Goal: Transaction & Acquisition: Book appointment/travel/reservation

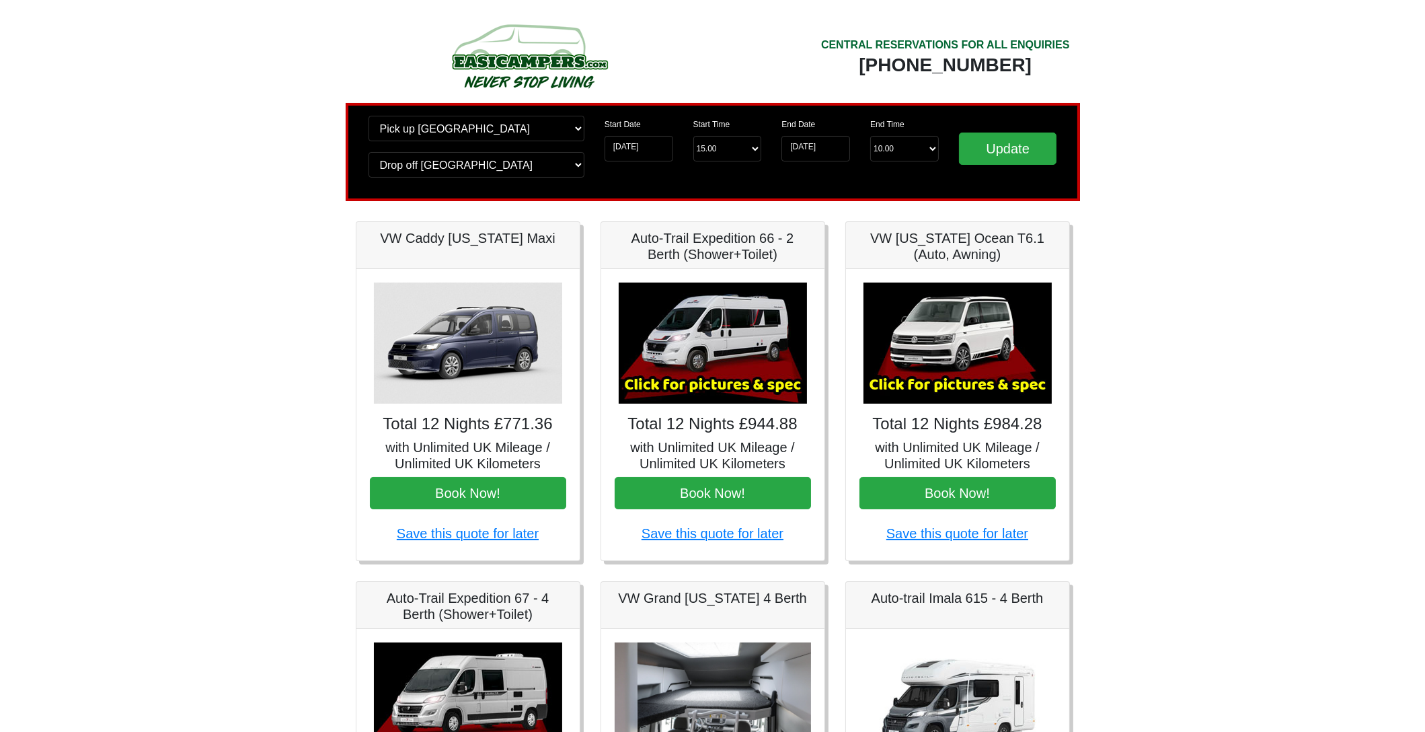
scroll to position [471, 0]
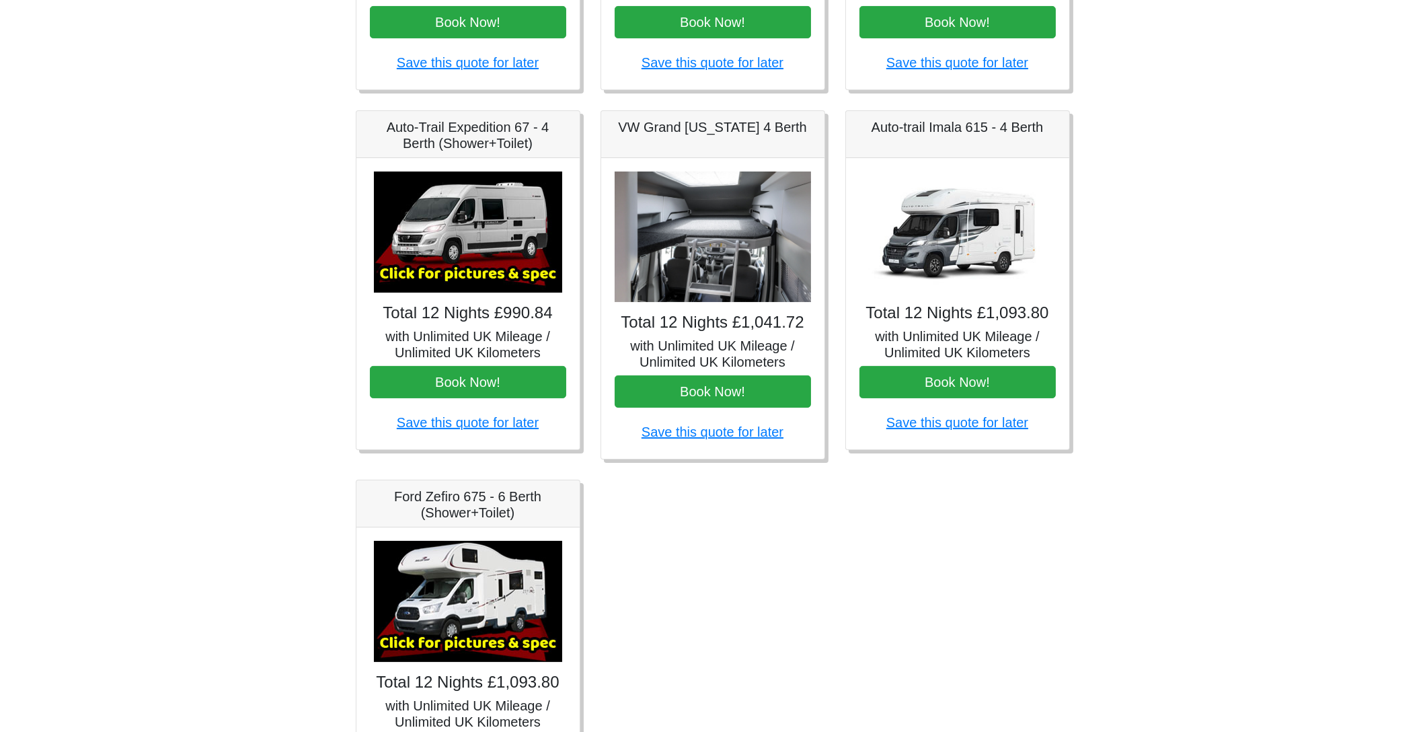
click at [990, 214] on img at bounding box center [957, 231] width 188 height 121
drag, startPoint x: 953, startPoint y: 164, endPoint x: 957, endPoint y: 145, distance: 19.8
click at [957, 155] on div "Auto-trail Imala 615 - 4 Berth Total 12 Nights £1,093.80 with Unlimited UK Mile…" at bounding box center [957, 280] width 225 height 340
click at [949, 132] on div "Auto-trail Imala 615 - 4 Berth" at bounding box center [957, 134] width 223 height 47
click at [947, 128] on h5 "Auto-trail Imala 615 - 4 Berth" at bounding box center [957, 127] width 196 height 16
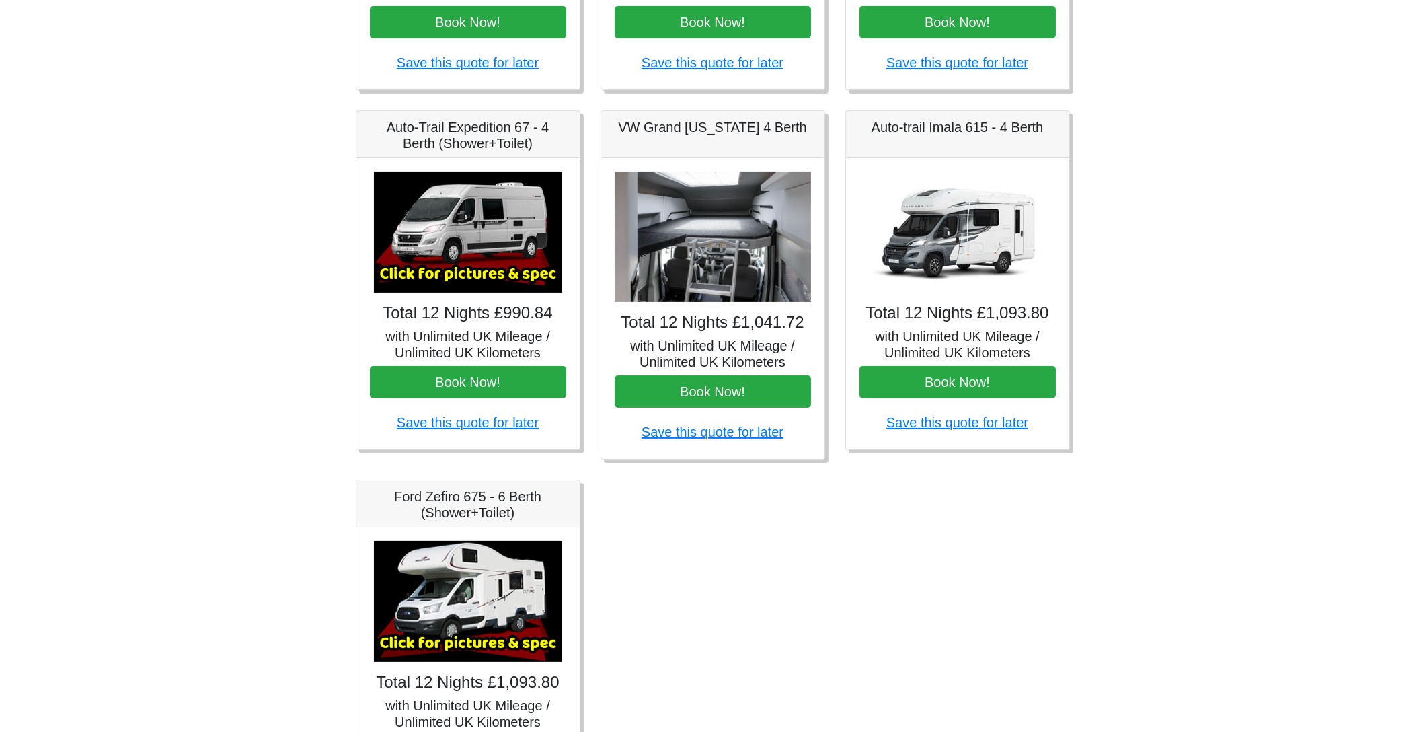
drag, startPoint x: 953, startPoint y: 301, endPoint x: 945, endPoint y: 347, distance: 46.4
click at [953, 319] on h4 "Total 12 Nights £1,093.80" at bounding box center [957, 312] width 196 height 19
click at [945, 354] on h5 "with Unlimited UK Mileage / Unlimited UK Kilometers" at bounding box center [957, 344] width 196 height 32
click at [947, 383] on button "Book Now!" at bounding box center [957, 382] width 196 height 32
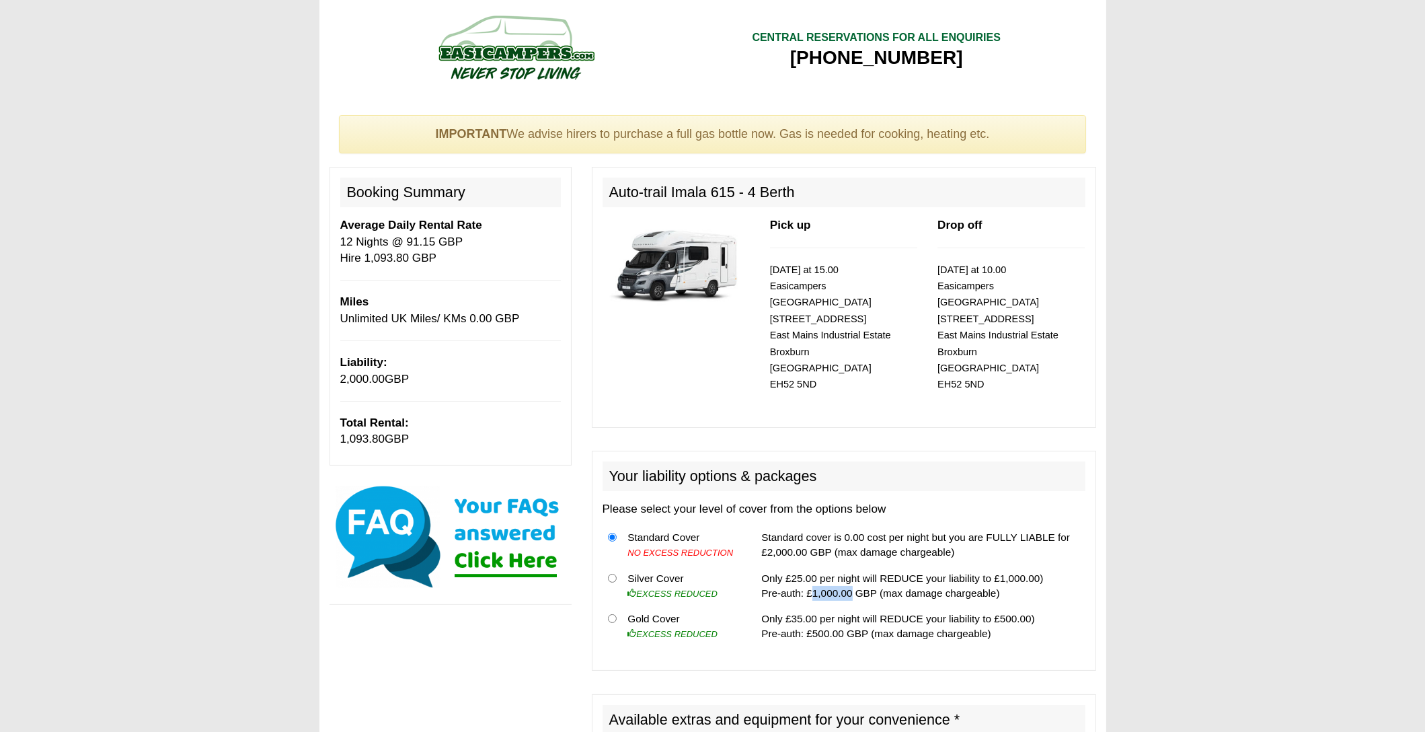
drag, startPoint x: 803, startPoint y: 577, endPoint x: 844, endPoint y: 577, distance: 40.3
click at [844, 577] on td "Only £25.00 per night will REDUCE your liability to £1,000.00) Pre-auth: £1,000…" at bounding box center [920, 585] width 329 height 41
drag, startPoint x: 792, startPoint y: 605, endPoint x: 816, endPoint y: 610, distance: 24.1
click at [814, 610] on td "Only £35.00 per night will REDUCE your liability to £500.00) Pre-auth: £500.00 …" at bounding box center [920, 626] width 329 height 40
click at [815, 619] on td "Only £35.00 per night will REDUCE your liability to £500.00) Pre-auth: £500.00 …" at bounding box center [920, 626] width 329 height 40
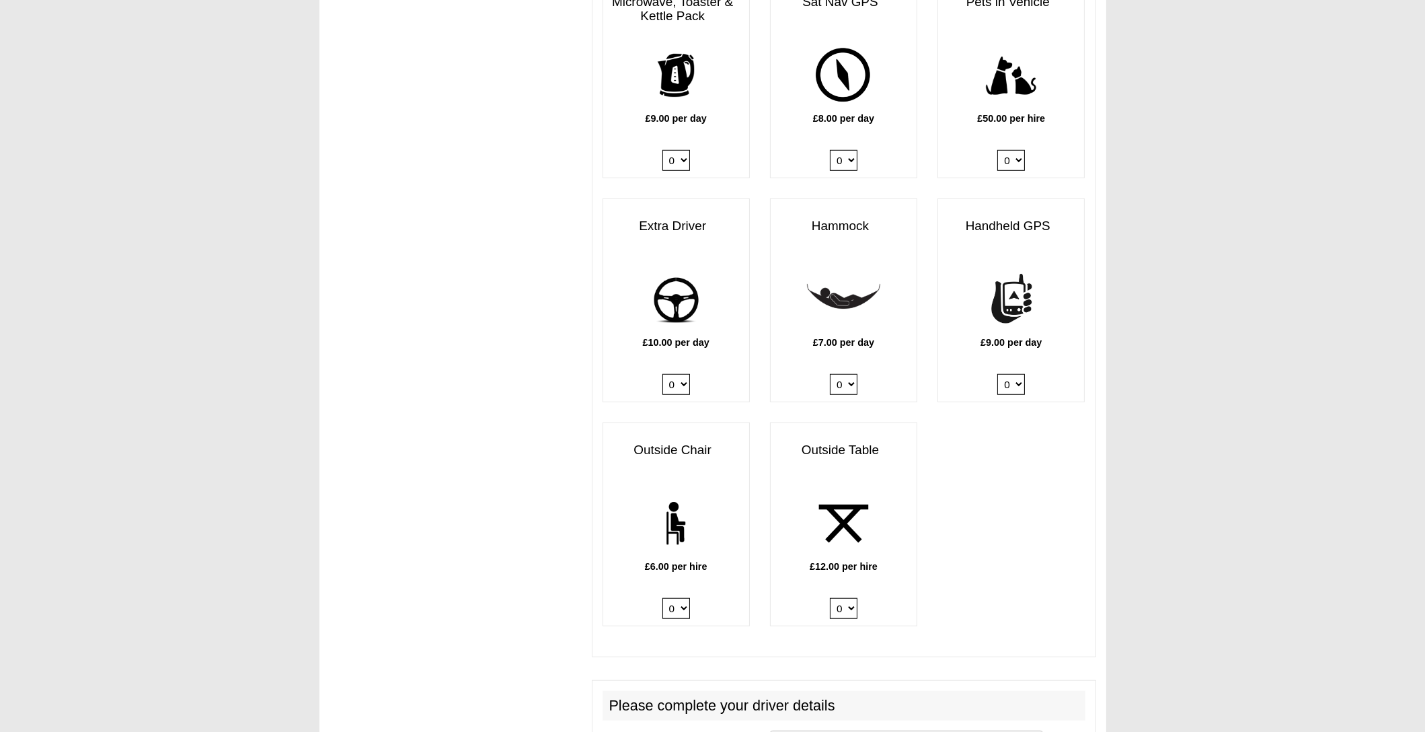
scroll to position [1815, 0]
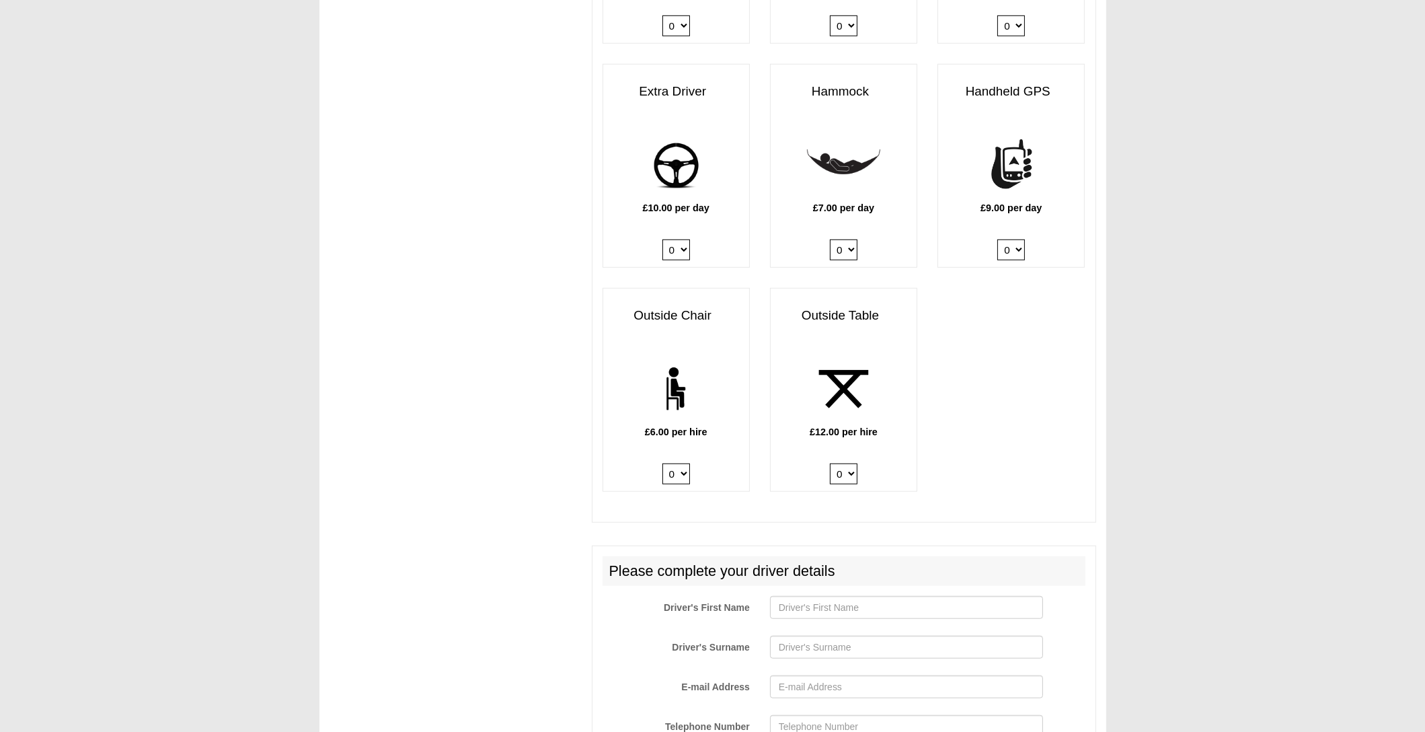
click at [688, 463] on select "0 1 2 3 4 5 6" at bounding box center [676, 473] width 28 height 21
select select "Outside Chair x QTY 5 @ 6.00 GBP per hire."
click at [662, 463] on select "0 1 2 3 4 5 6" at bounding box center [676, 473] width 28 height 21
click at [847, 463] on select "0 1 2" at bounding box center [844, 473] width 28 height 21
select select "Outside Table x QTY 1 @ 12.00 GBP per hire."
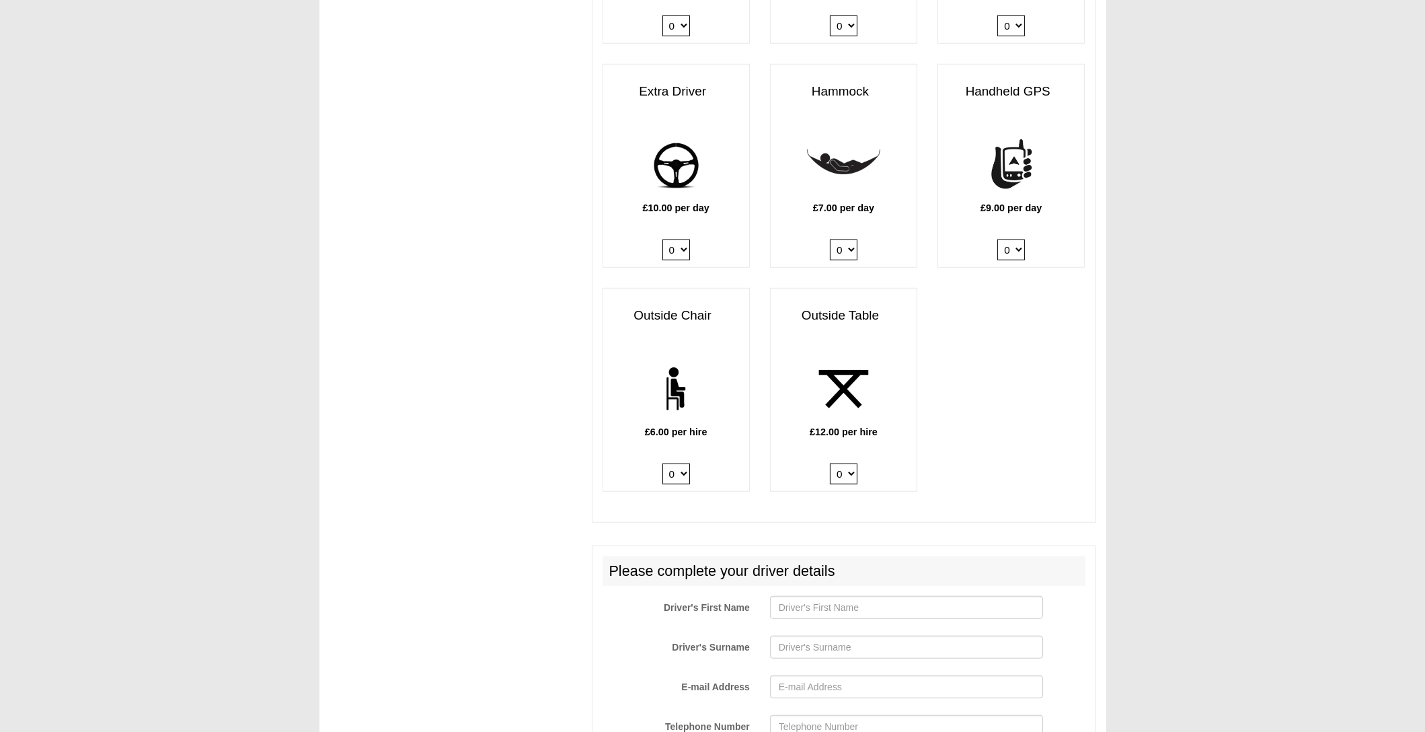
click at [830, 463] on select "0 1 2" at bounding box center [844, 473] width 28 height 21
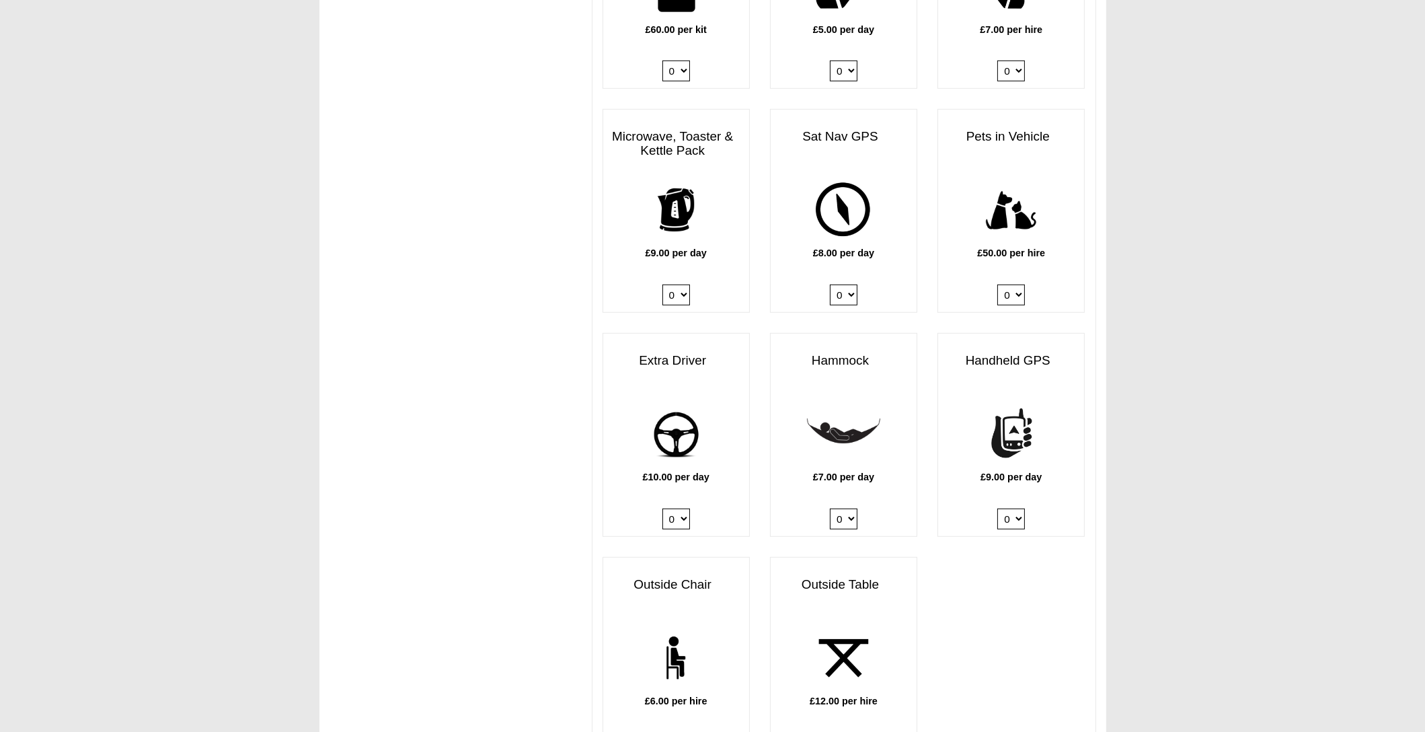
click at [676, 508] on select "0 1" at bounding box center [676, 518] width 28 height 21
select select "Extra Driver x QTY 1 @ 10.00 GBP per day."
click at [662, 508] on select "0 1" at bounding box center [676, 518] width 28 height 21
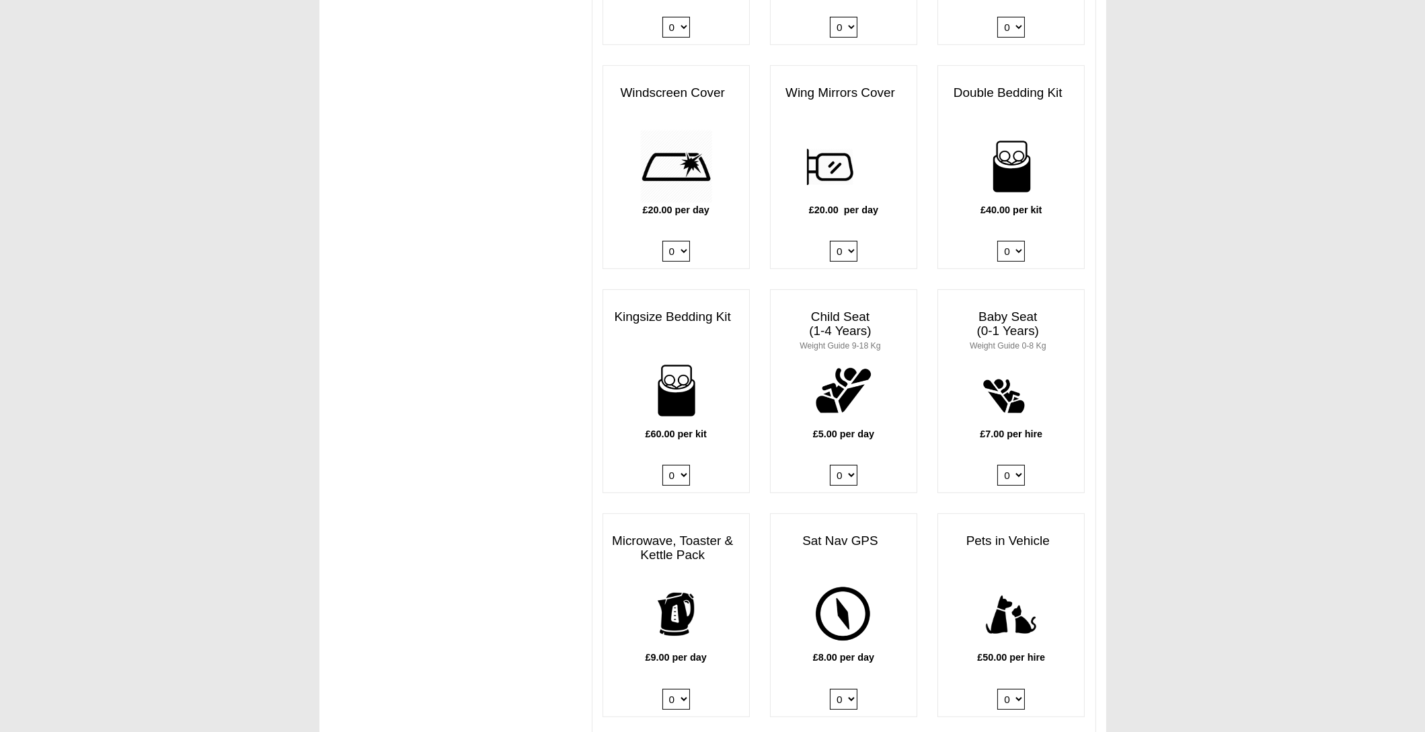
scroll to position [1075, 0]
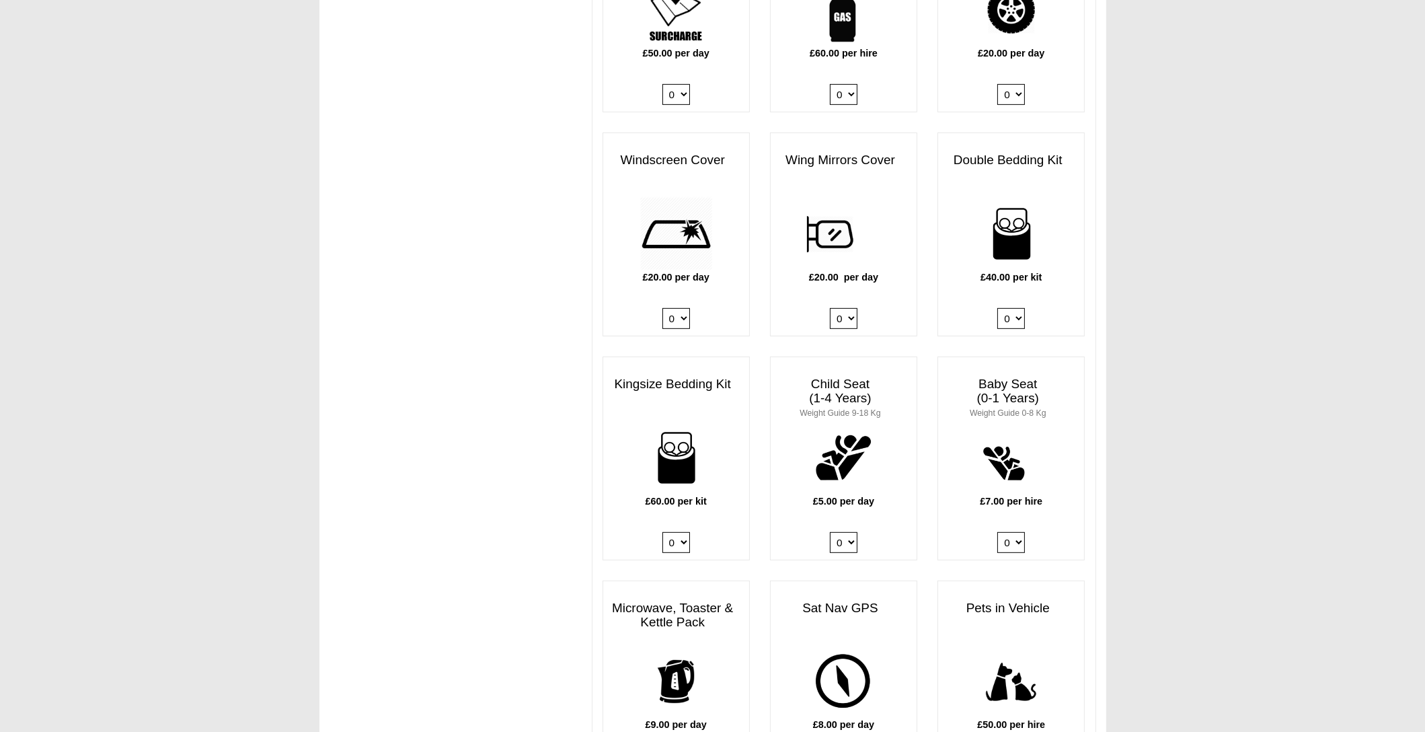
click at [686, 532] on select "0 1 2 3 4" at bounding box center [676, 542] width 28 height 21
select select "Kingsize Bedding Kit x QTY 1 @ 60.00 GBP per kit."
click at [662, 532] on select "0 1 2 3 4" at bounding box center [676, 542] width 28 height 21
click at [1012, 308] on select "0 1 2 3 4" at bounding box center [1011, 318] width 28 height 21
select select "Double Bedding Kit x QTY 2 @ 40.00 GBP per kit."
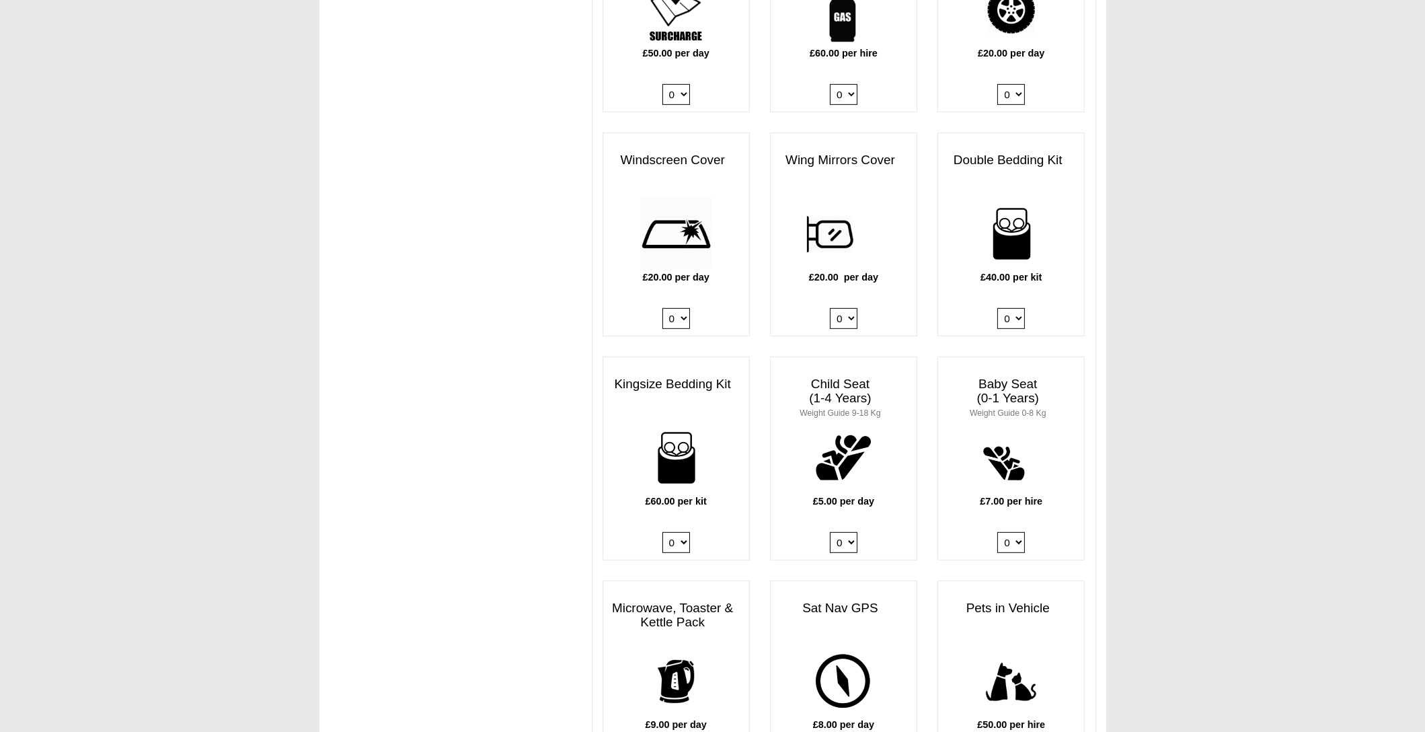
click at [998, 308] on select "0 1 2 3 4" at bounding box center [1011, 318] width 28 height 21
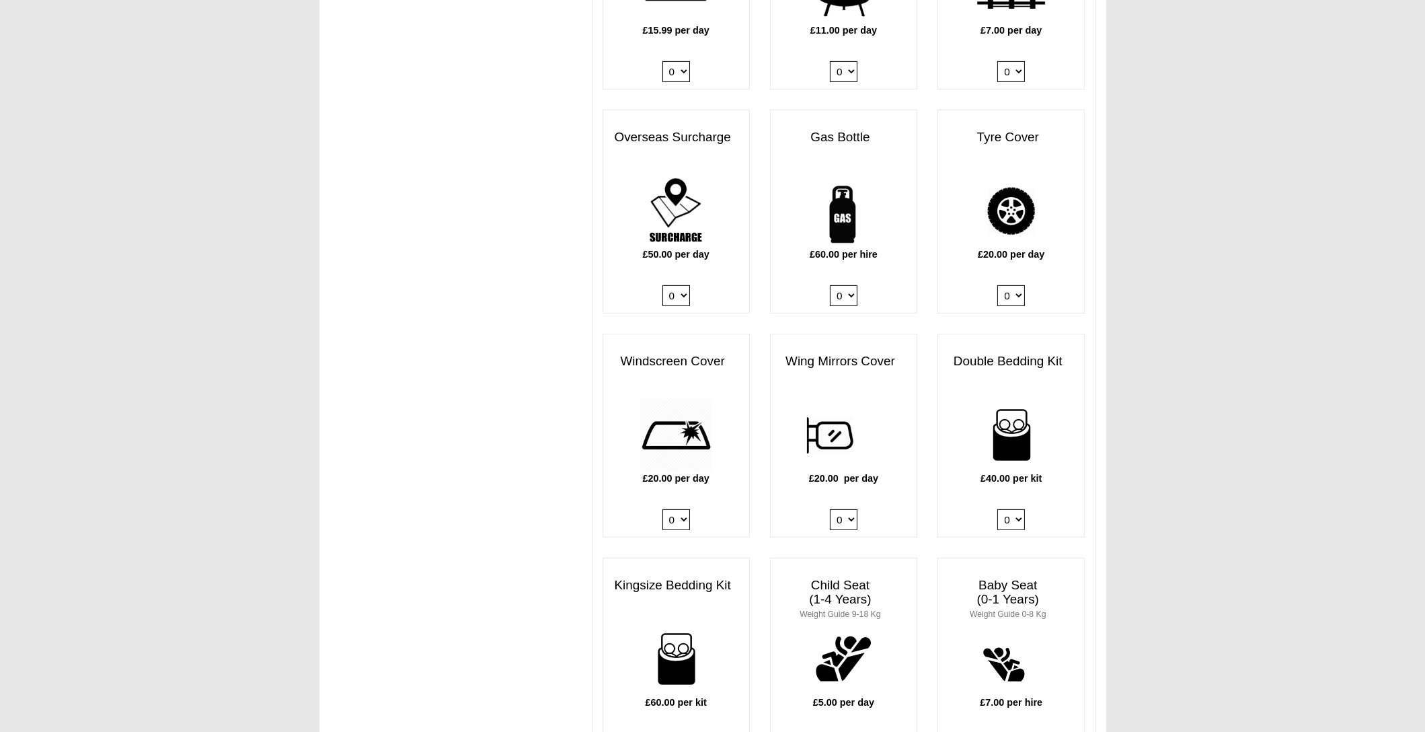
scroll to position [807, 0]
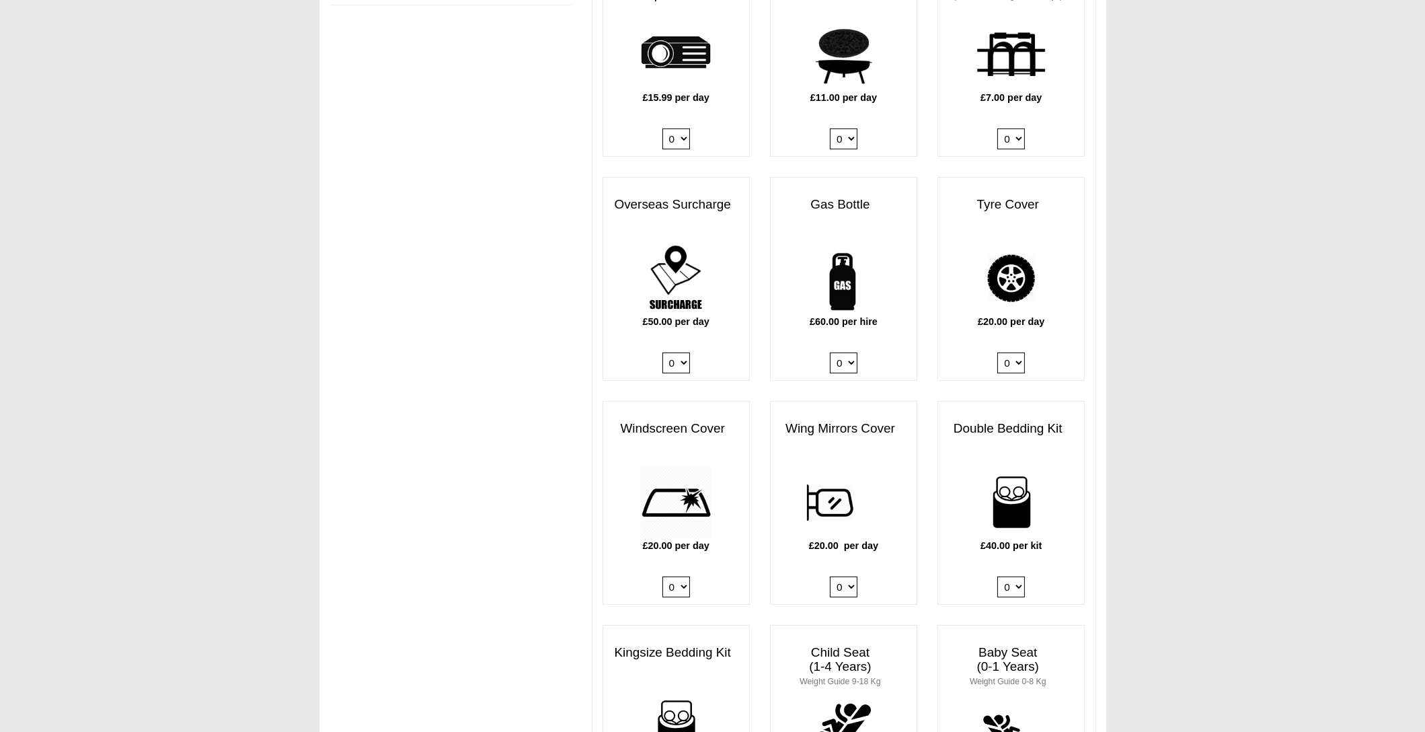
click at [842, 352] on select "0 1" at bounding box center [844, 362] width 28 height 21
select select "Gas Bottle x QTY 1 @ 60.00 GBP per hire."
click at [830, 352] on select "0 1" at bounding box center [844, 362] width 28 height 21
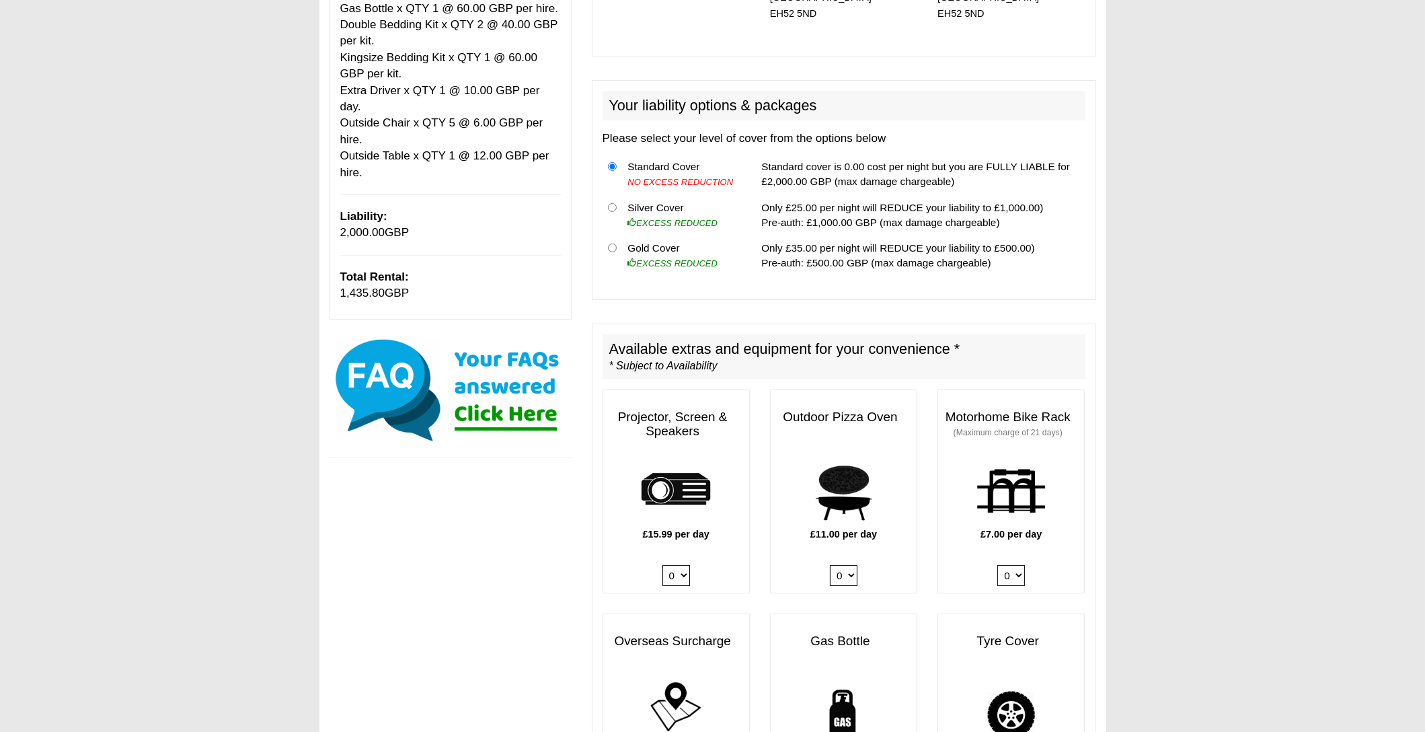
scroll to position [0, 0]
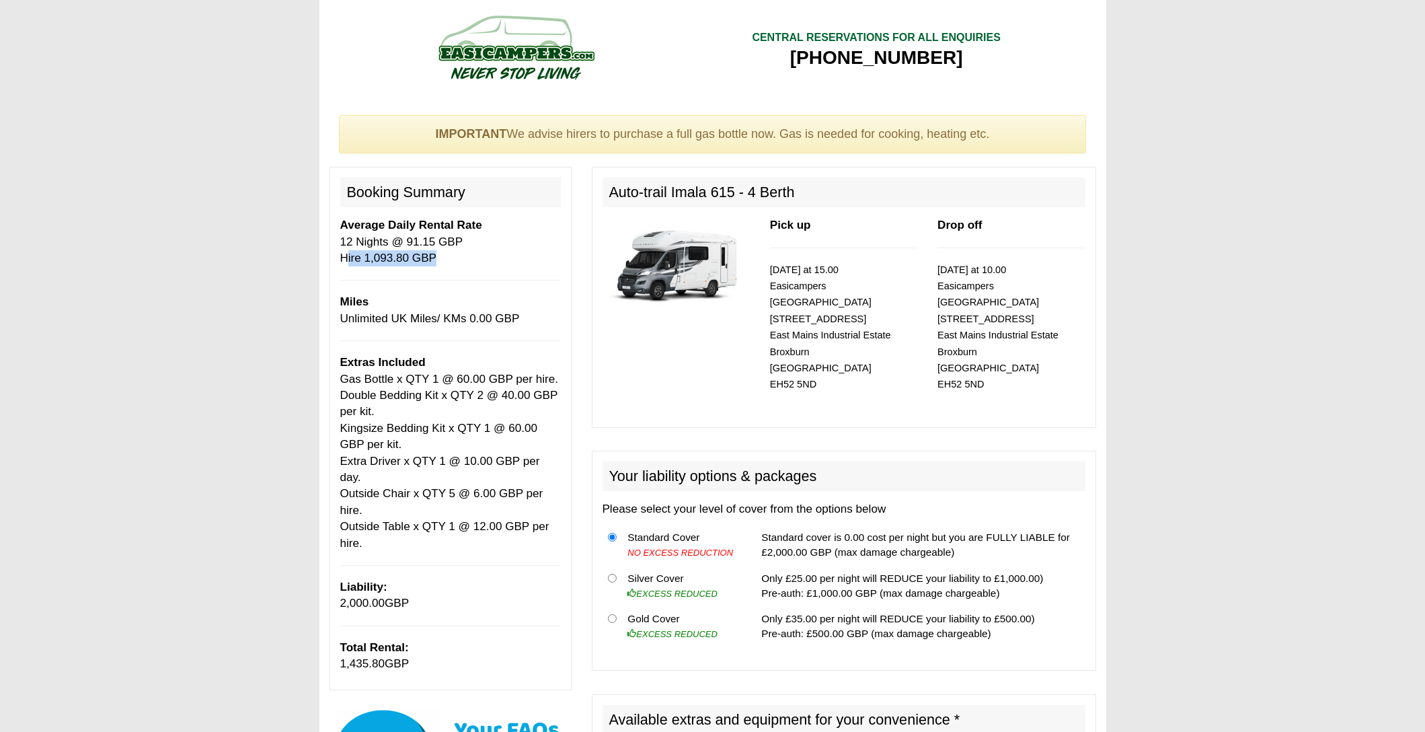
drag, startPoint x: 424, startPoint y: 261, endPoint x: 327, endPoint y: 266, distance: 96.3
click at [333, 264] on div "Booking Summary Average Daily Rental Rate 12 Nights @ 91.15 GBP Hire 1,093.80 G…" at bounding box center [450, 428] width 242 height 522
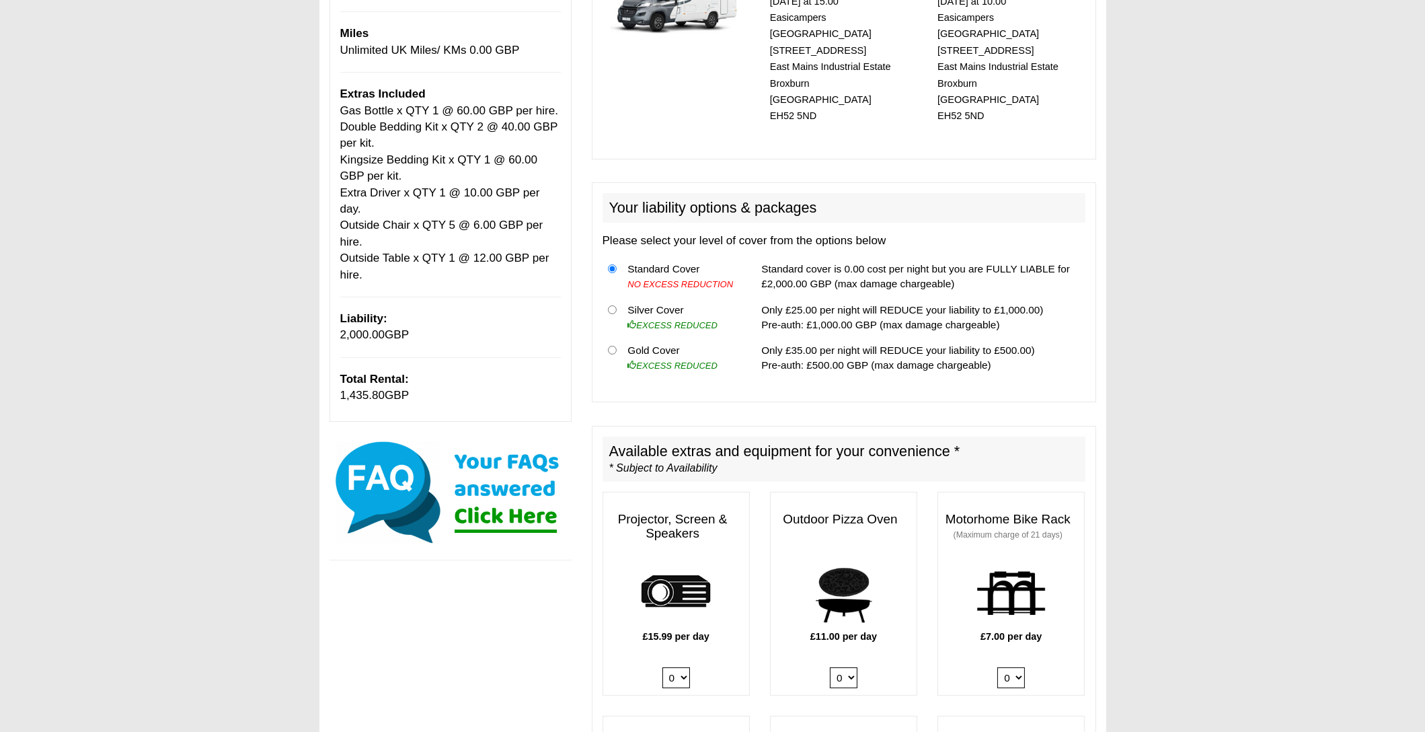
scroll to position [336, 0]
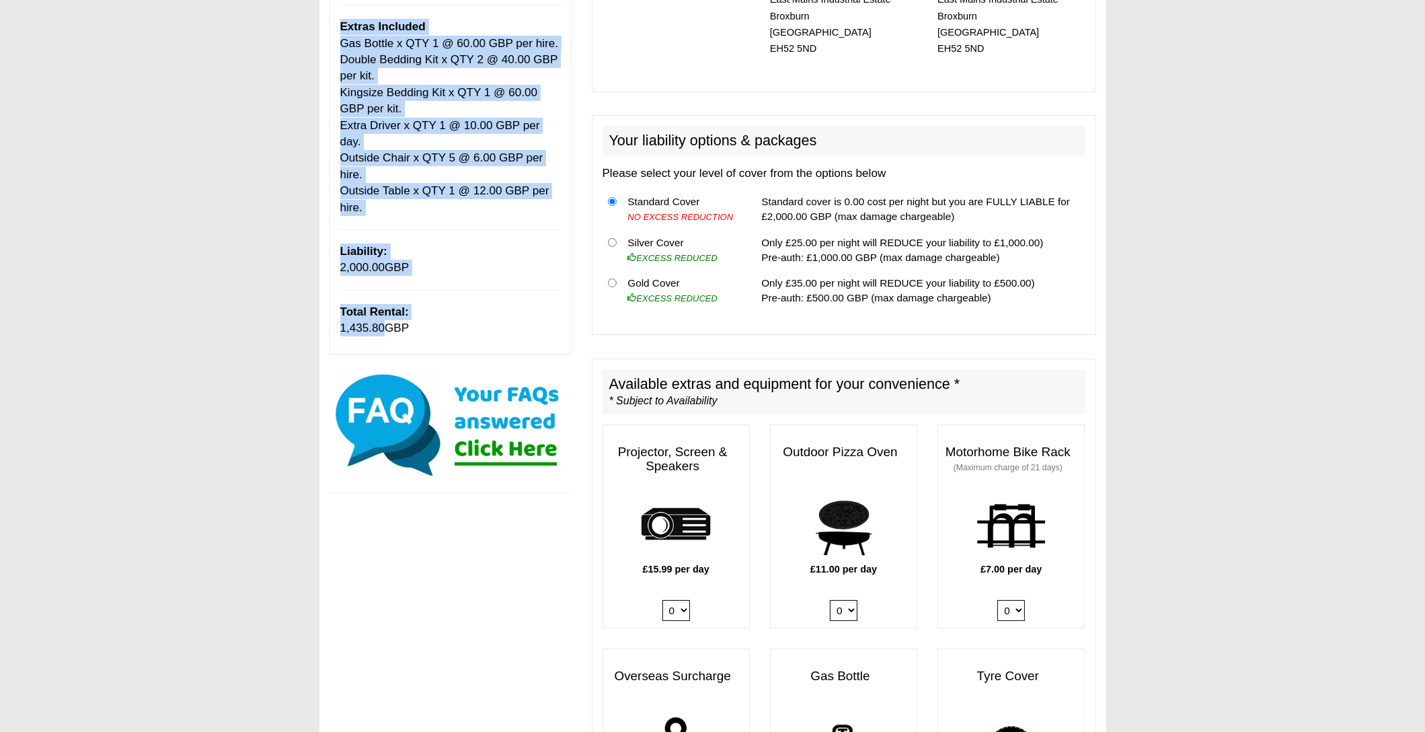
drag, startPoint x: 383, startPoint y: 311, endPoint x: 301, endPoint y: 311, distance: 82.0
click at [355, 321] on span "1,435.80" at bounding box center [362, 327] width 45 height 13
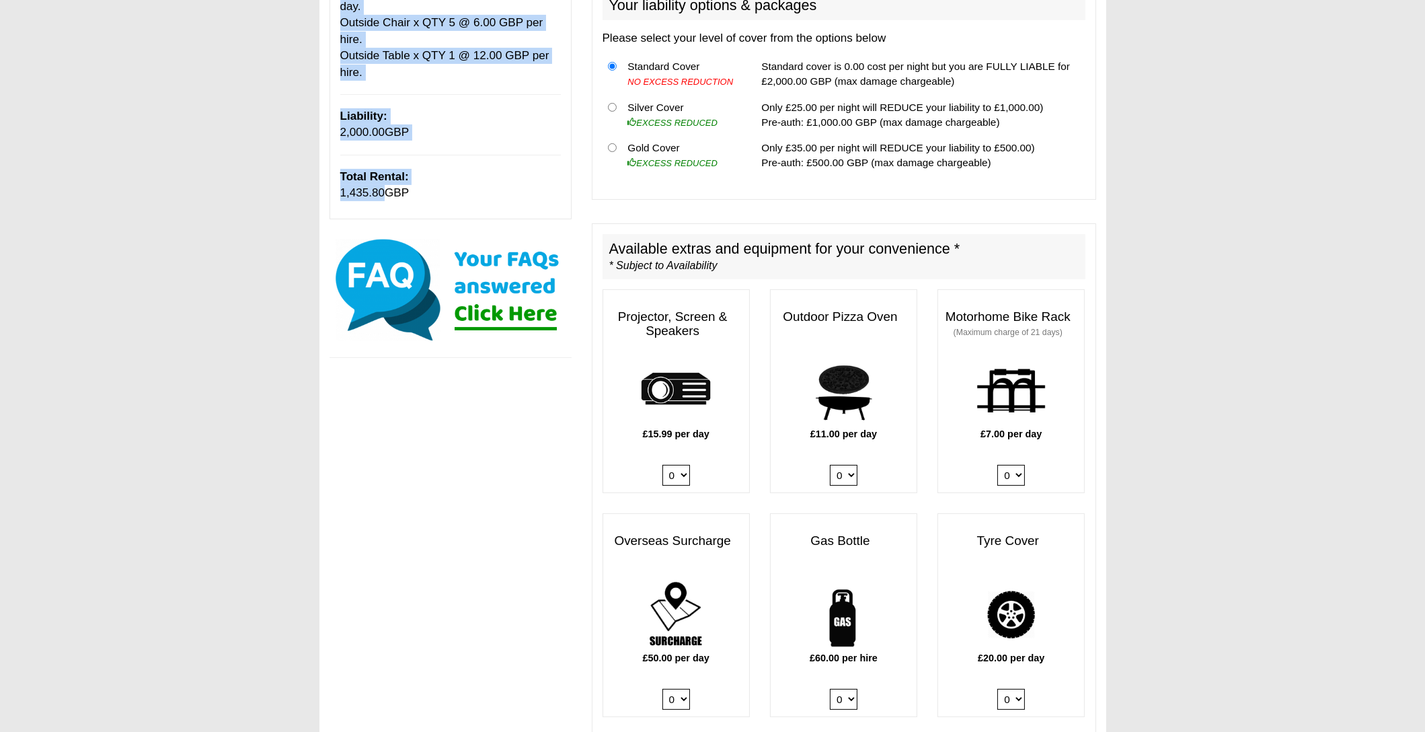
click at [834, 688] on select "0 1" at bounding box center [844, 698] width 28 height 21
click at [830, 688] on select "0 1" at bounding box center [844, 698] width 28 height 21
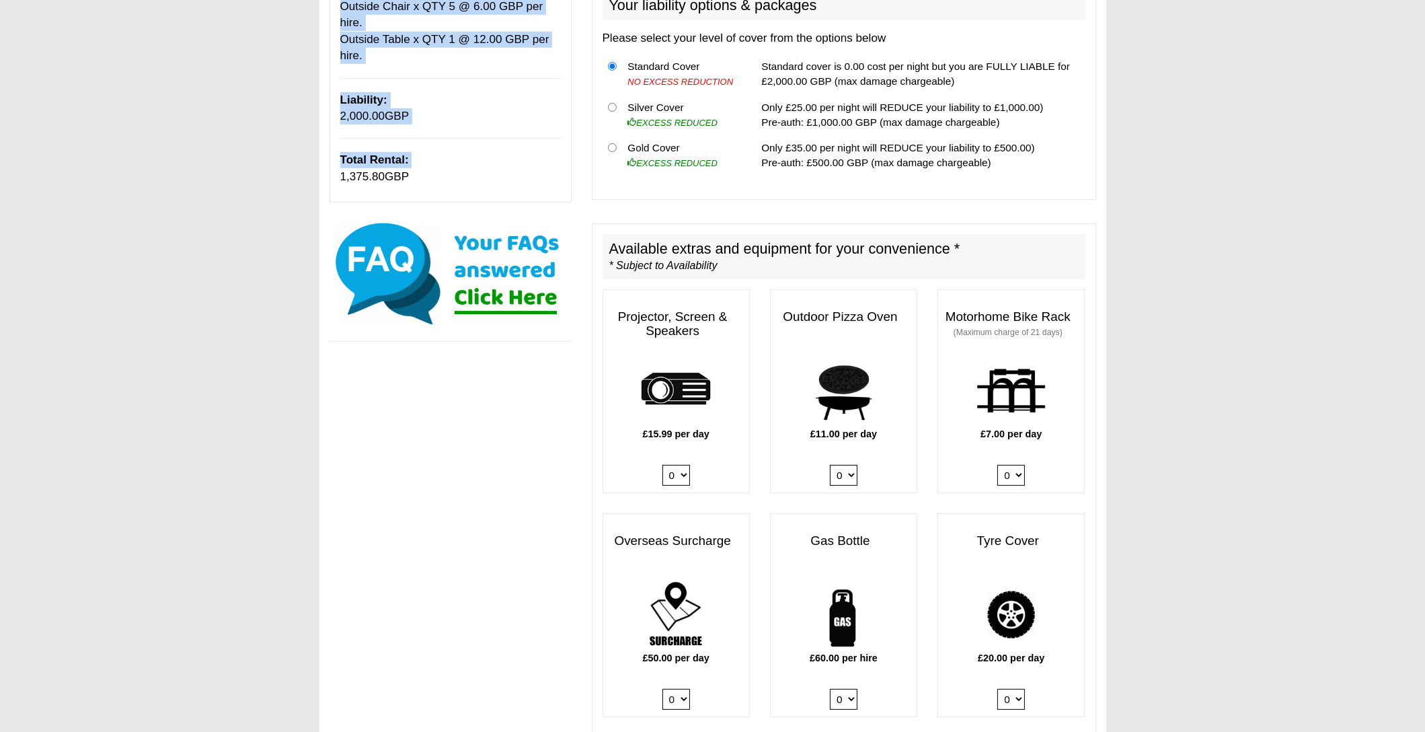
click at [840, 688] on select "0 1" at bounding box center [844, 698] width 28 height 21
select select "Gas Bottle x QTY 1 @ 60.00 GBP per hire."
click at [830, 688] on select "0 1" at bounding box center [844, 698] width 28 height 21
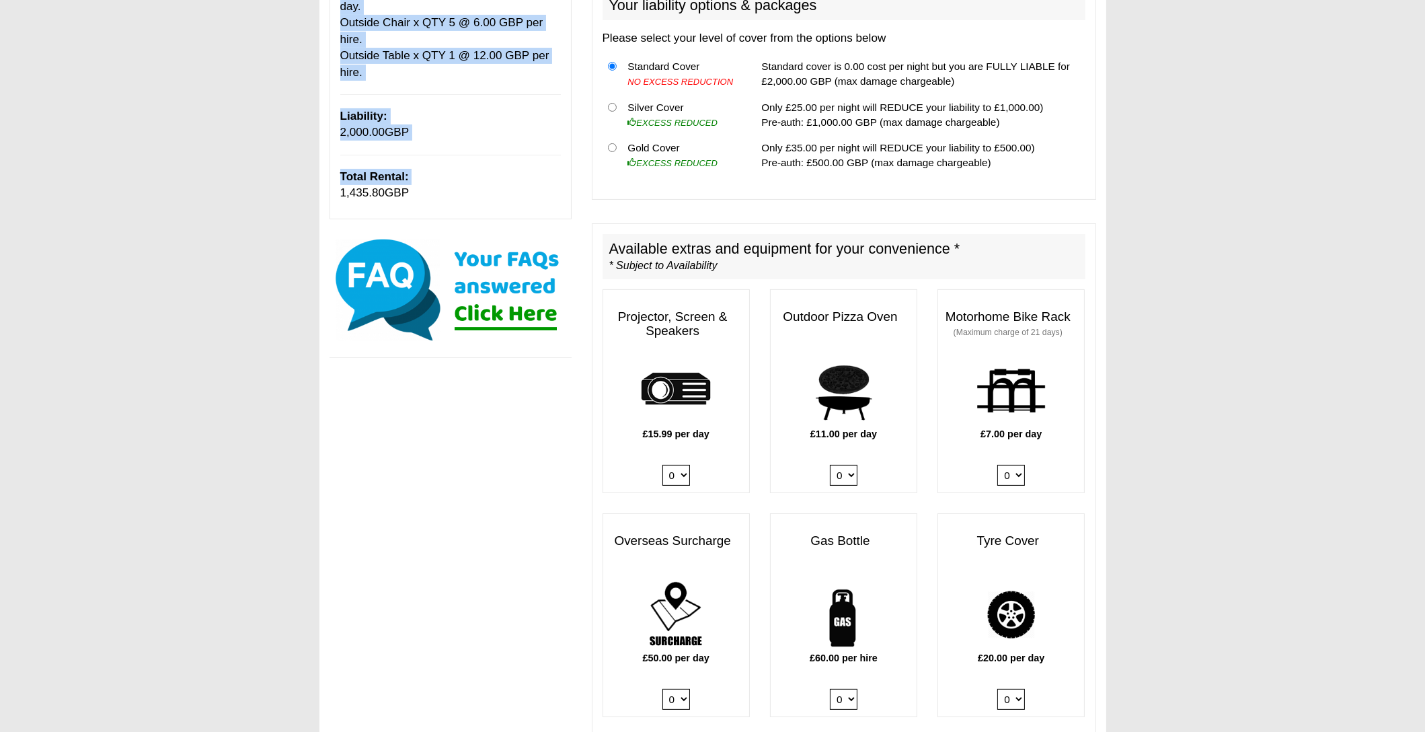
drag, startPoint x: 510, startPoint y: 533, endPoint x: 508, endPoint y: 504, distance: 29.0
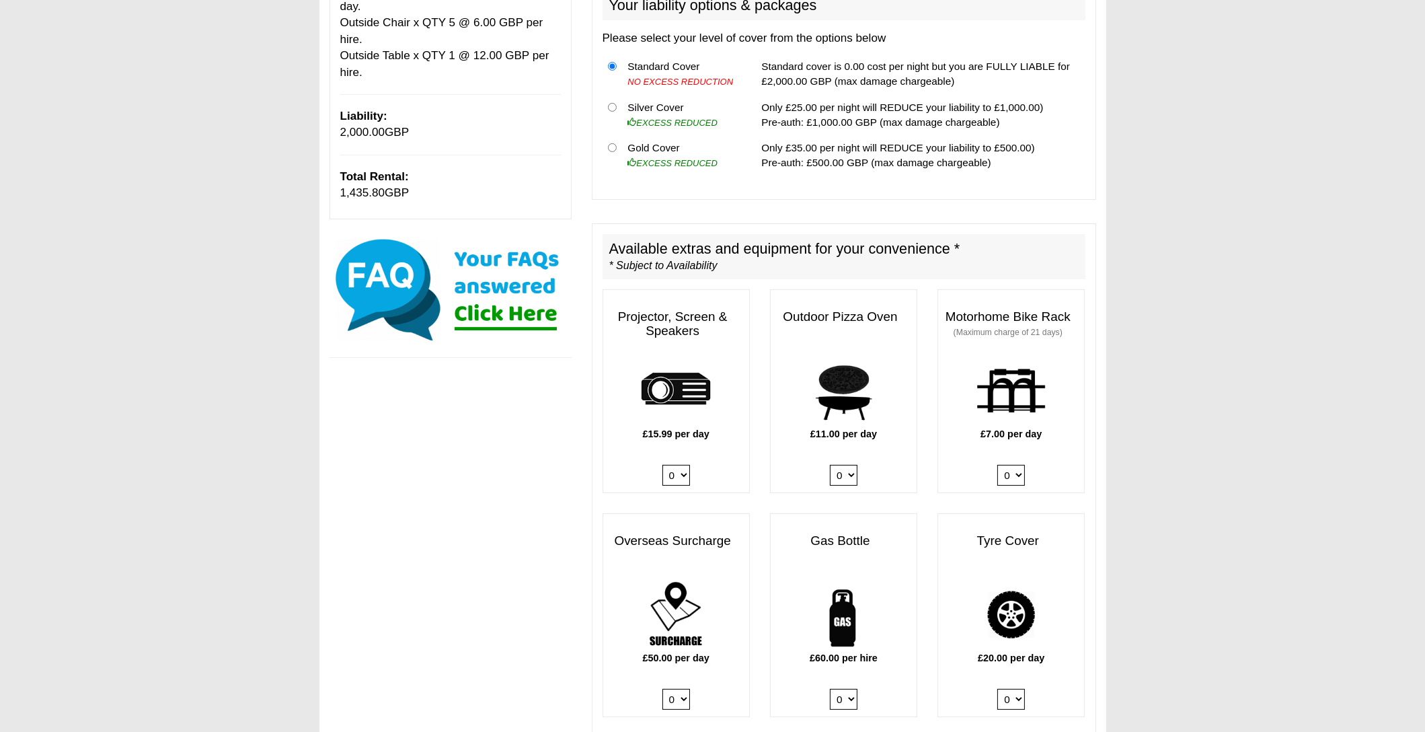
click at [444, 180] on p "Total Rental: 1,435.80 GBP" at bounding box center [450, 185] width 221 height 33
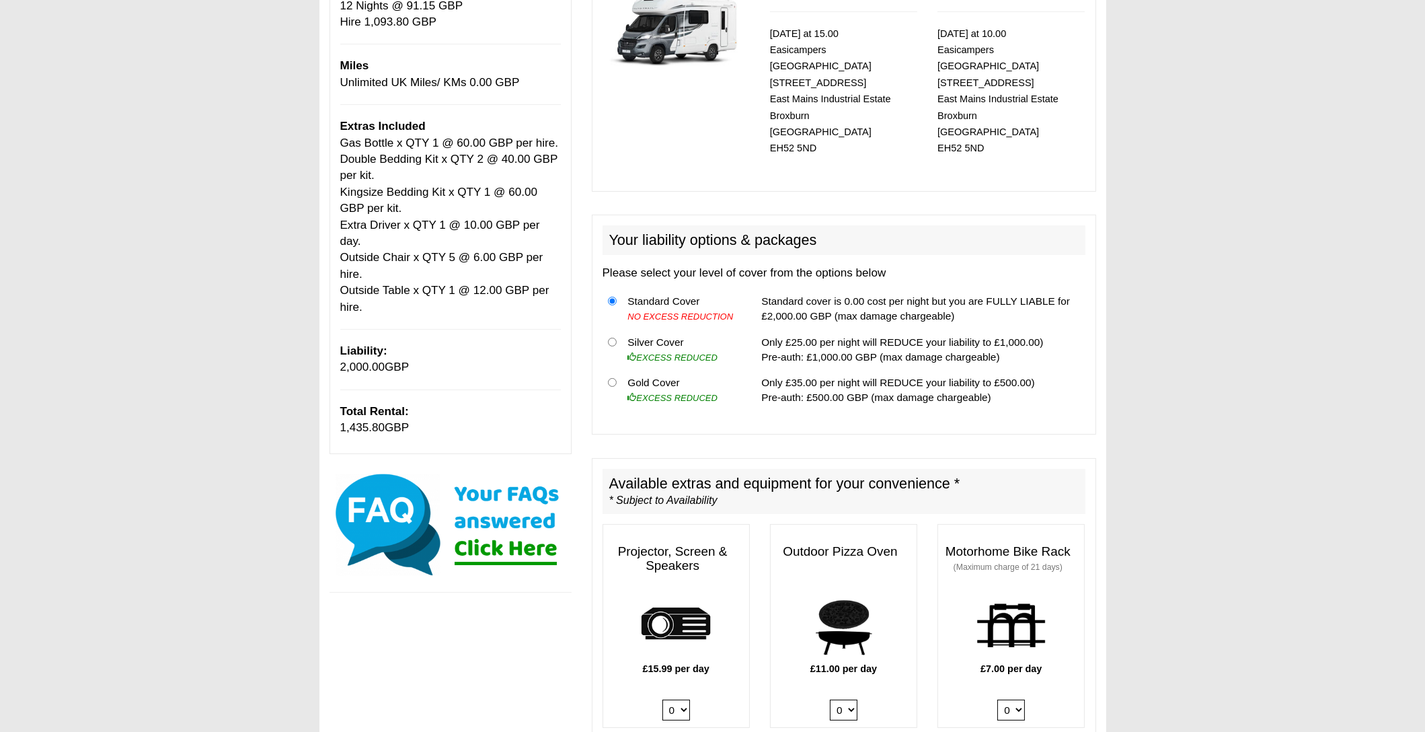
scroll to position [0, 0]
